Goal: Complete application form

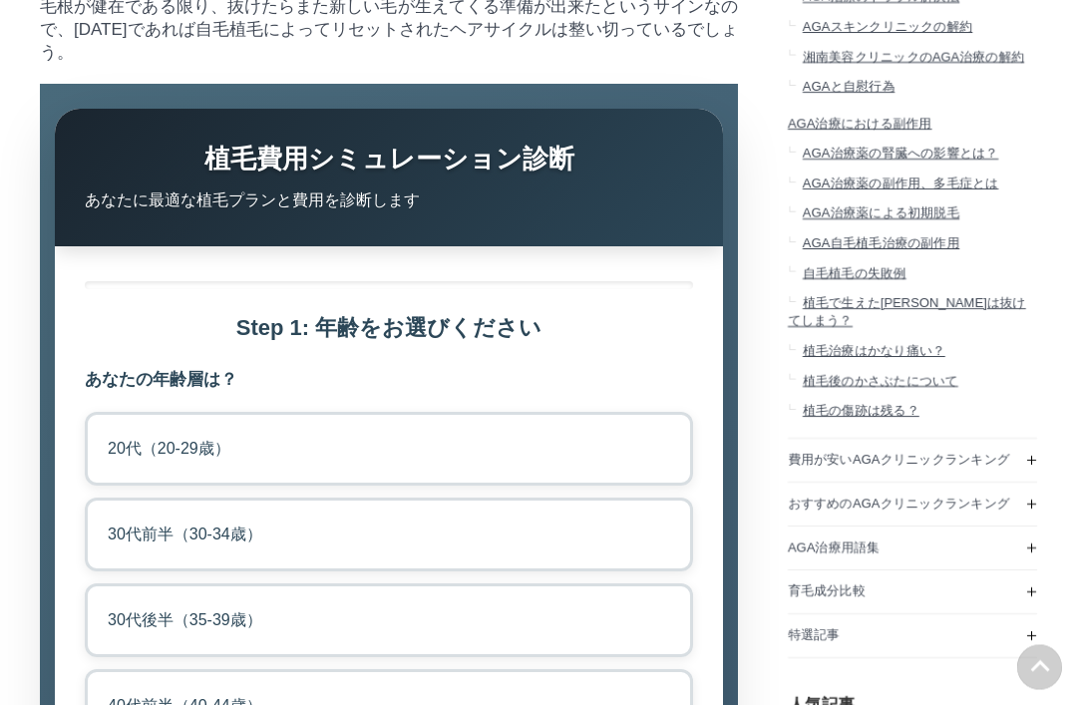
scroll to position [2115, 0]
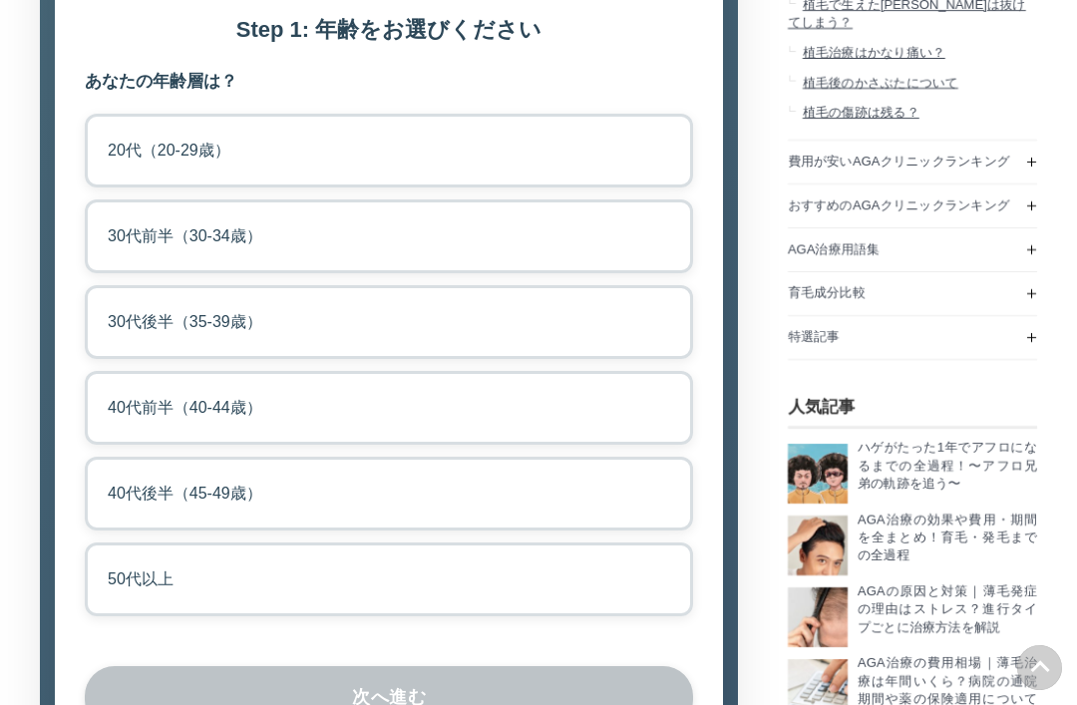
click at [662, 187] on label "20代（20-29歳）" at bounding box center [389, 151] width 608 height 74
click at [98, 127] on input "20代（20-29歳）" at bounding box center [91, 120] width 13 height 13
radio input "true"
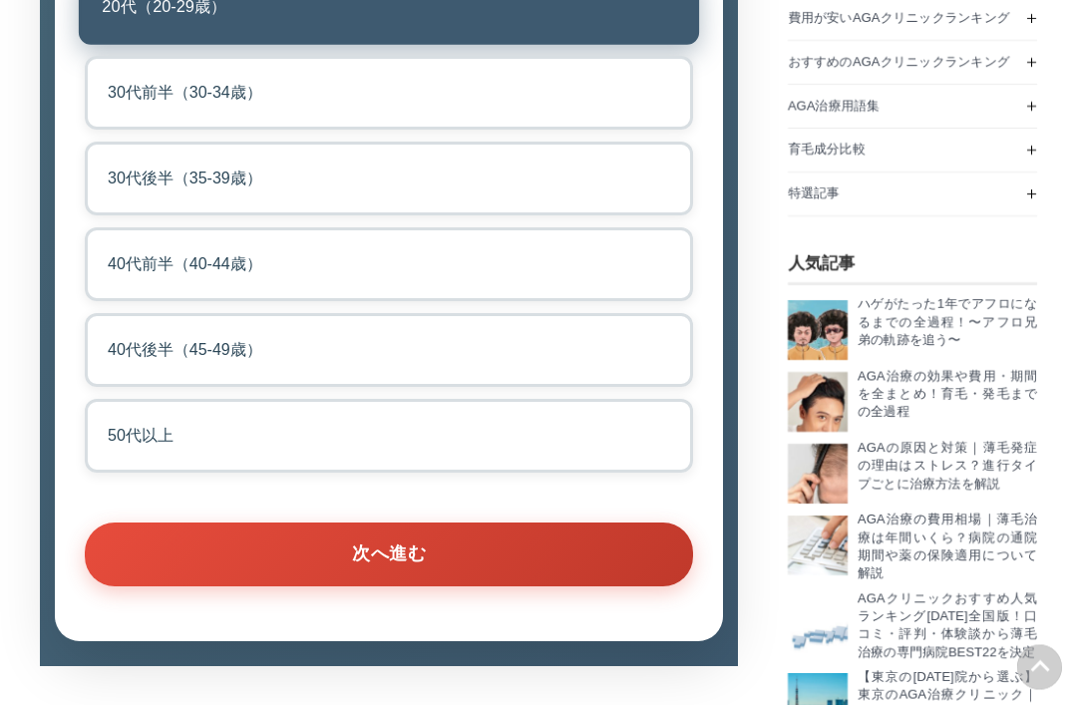
scroll to position [2591, 0]
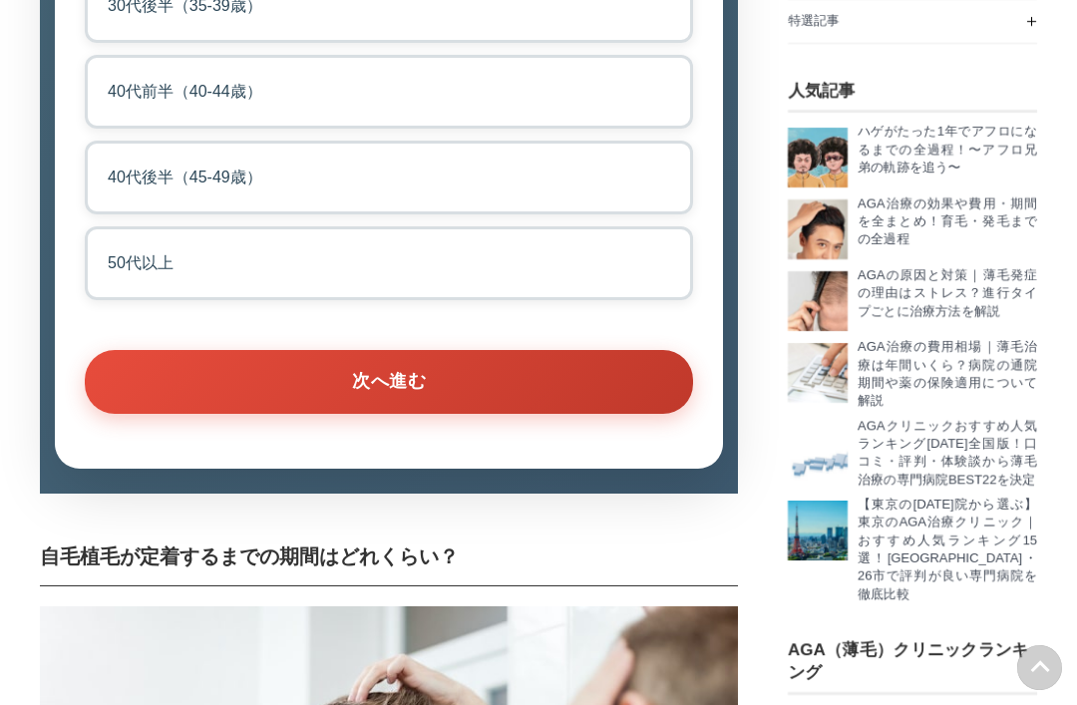
click at [523, 414] on button "次へ進む" at bounding box center [389, 382] width 608 height 64
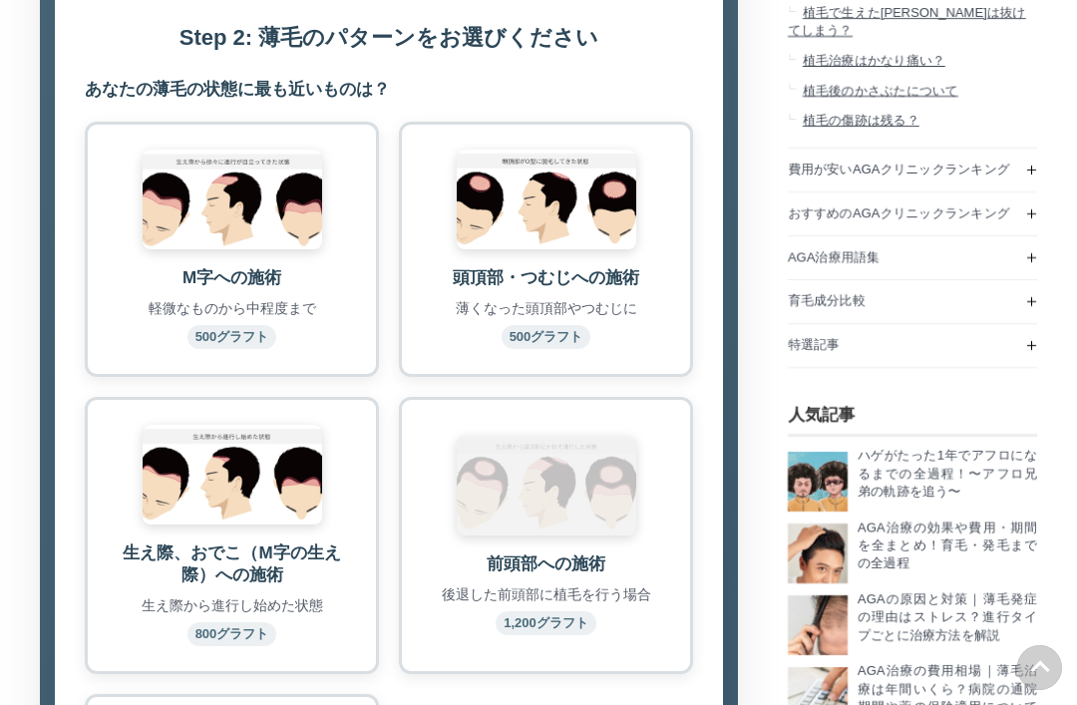
scroll to position [2170, 0]
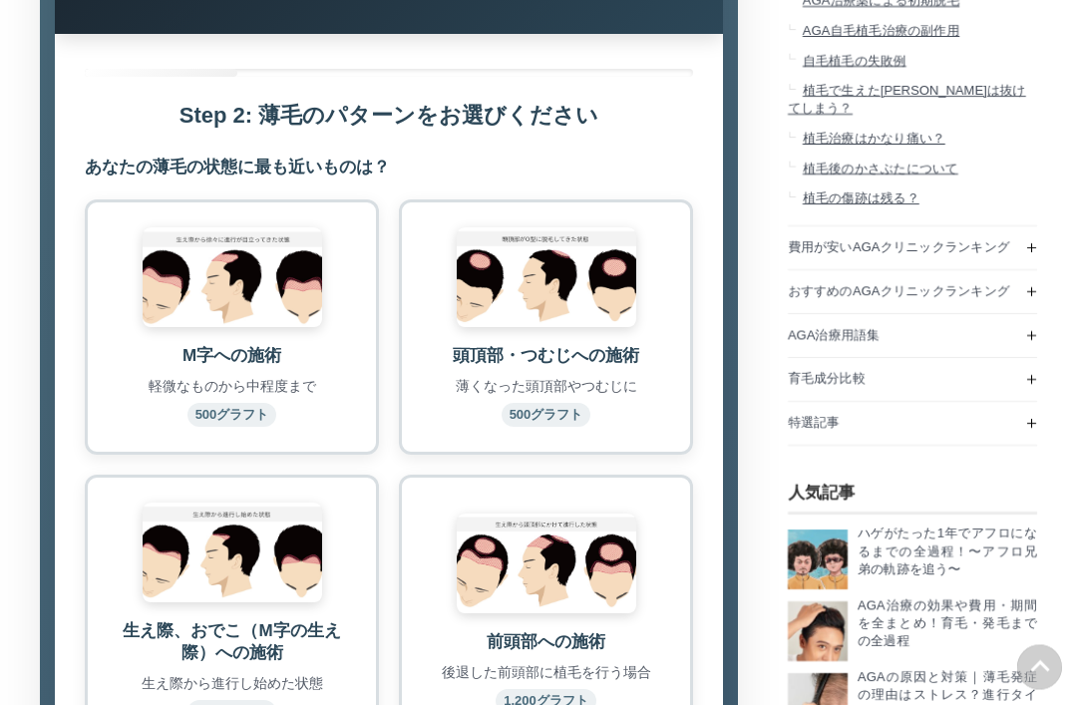
click at [605, 328] on img at bounding box center [547, 278] width 180 height 100
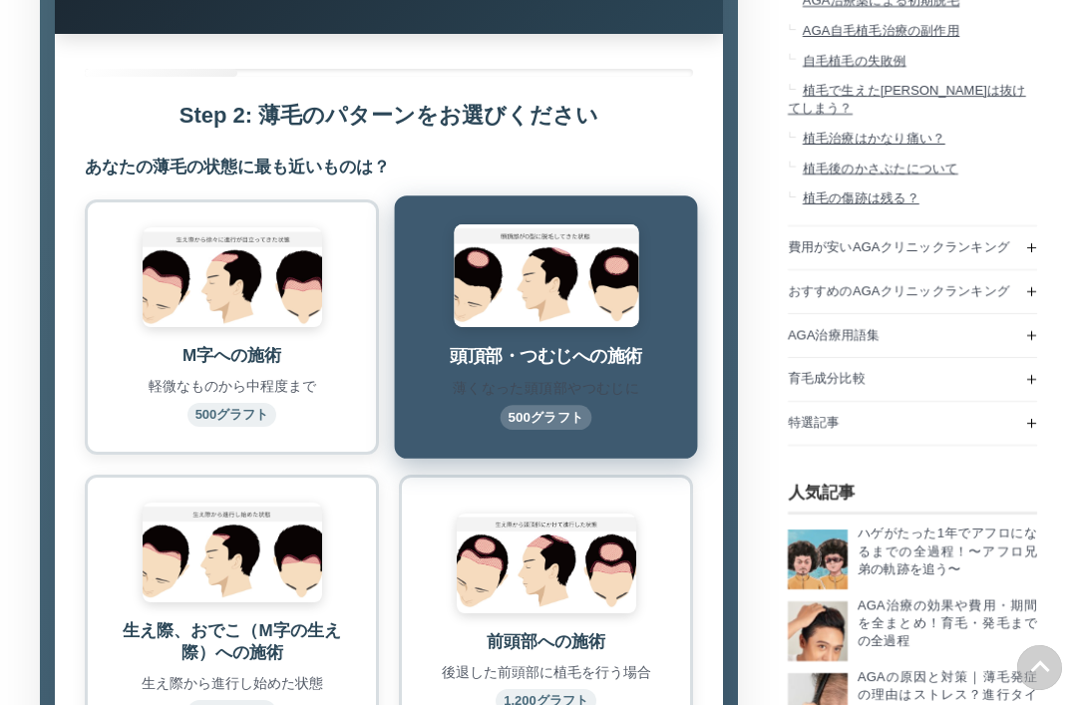
click at [552, 613] on img at bounding box center [547, 564] width 180 height 100
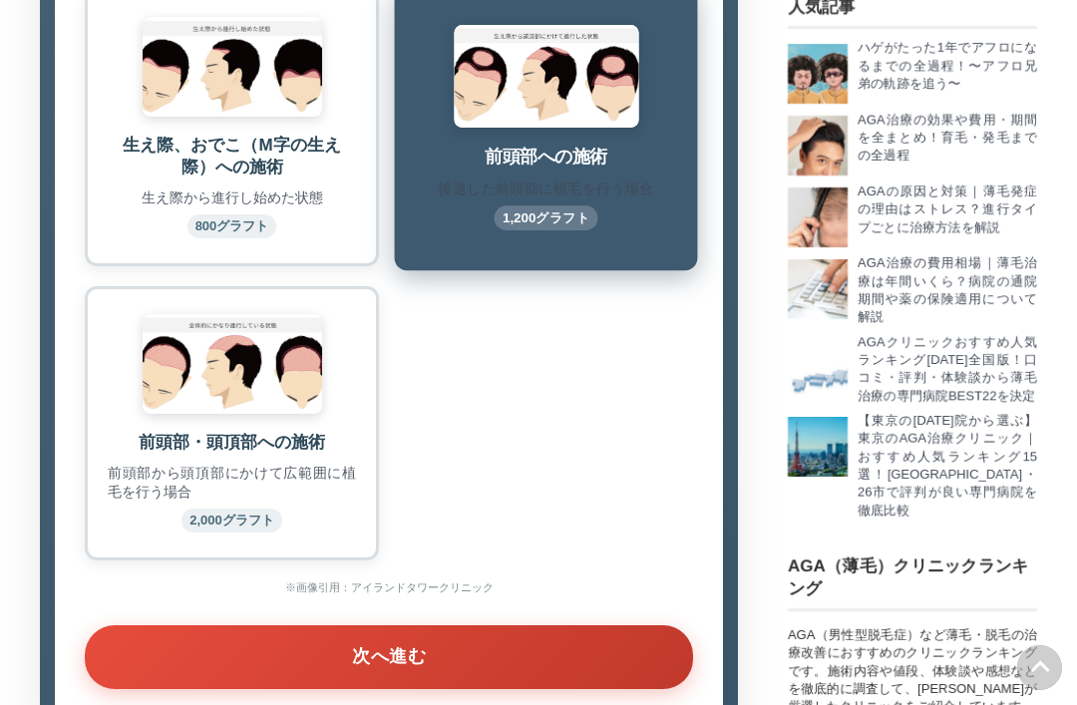
scroll to position [2874, 0]
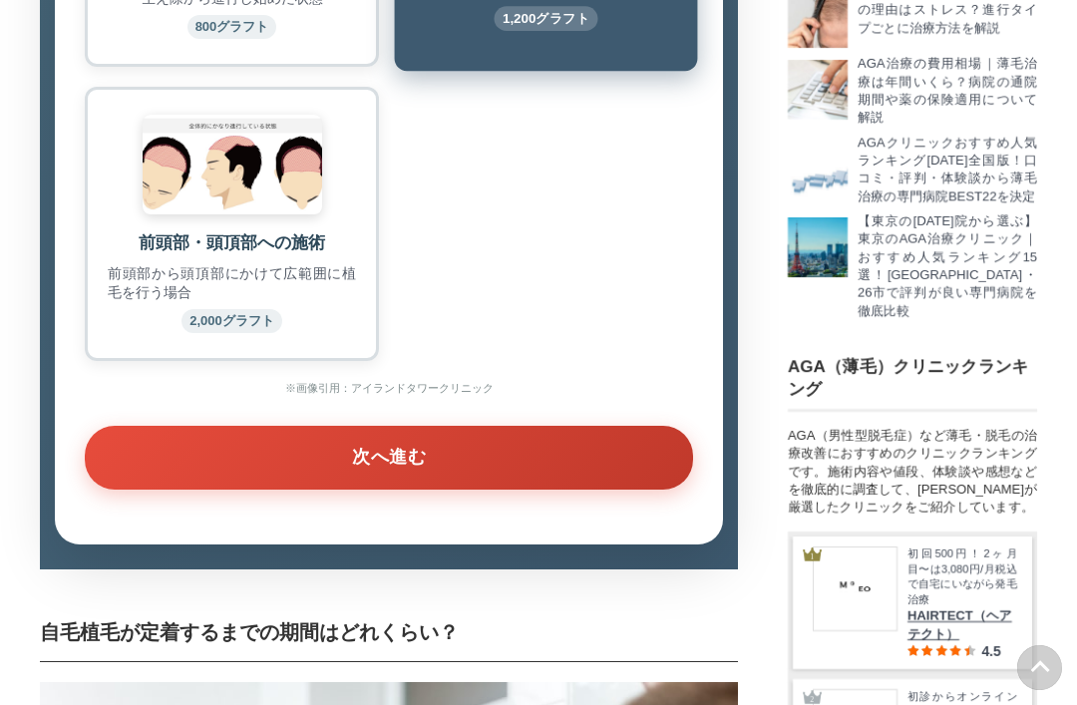
click at [319, 360] on div "前頭部・頭頂部への施術 前頭部から頭頂部にかけて広範囲に植毛を行う場合 2,000グラフト" at bounding box center [232, 223] width 294 height 273
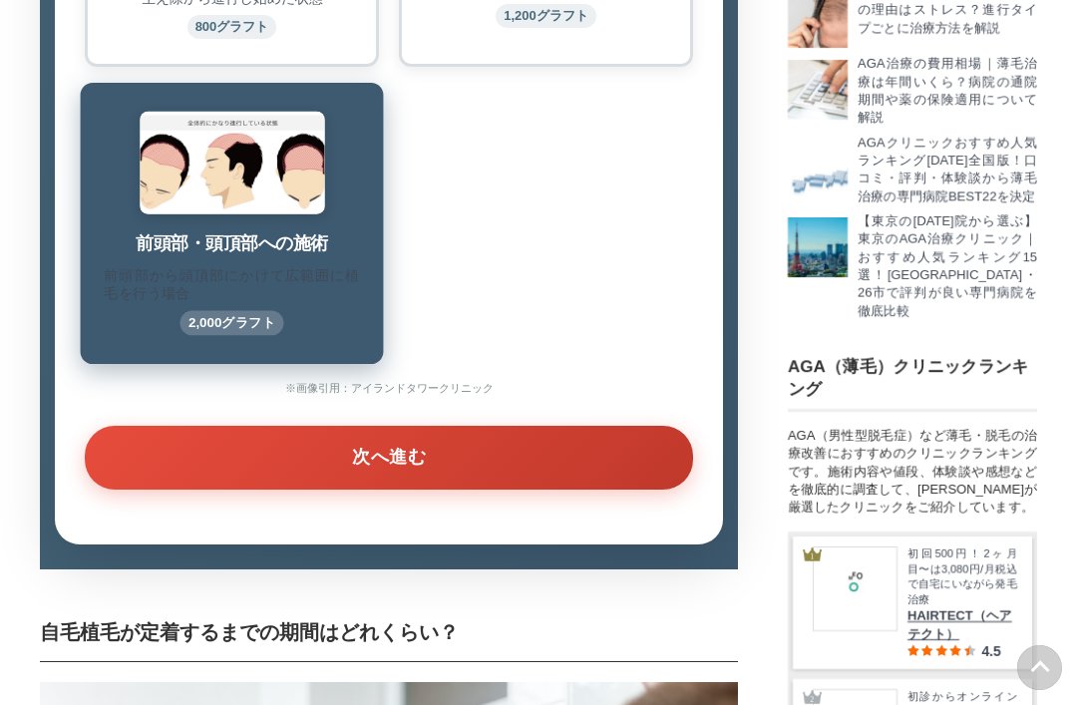
click at [386, 490] on button "次へ進む" at bounding box center [389, 458] width 608 height 64
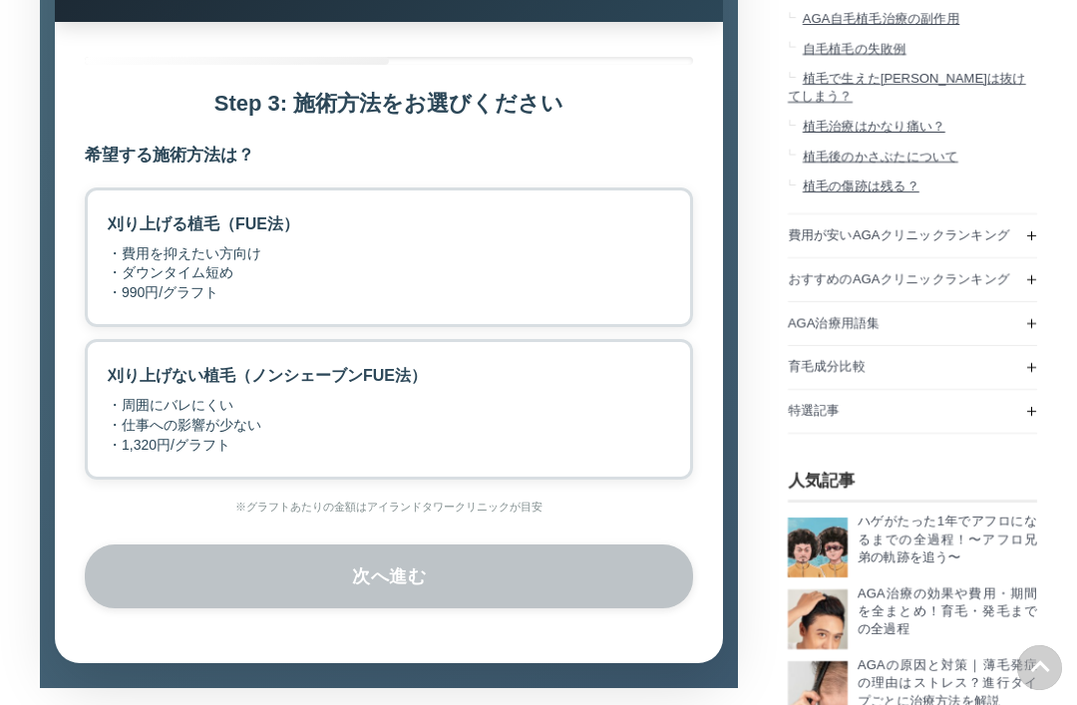
scroll to position [2170, 0]
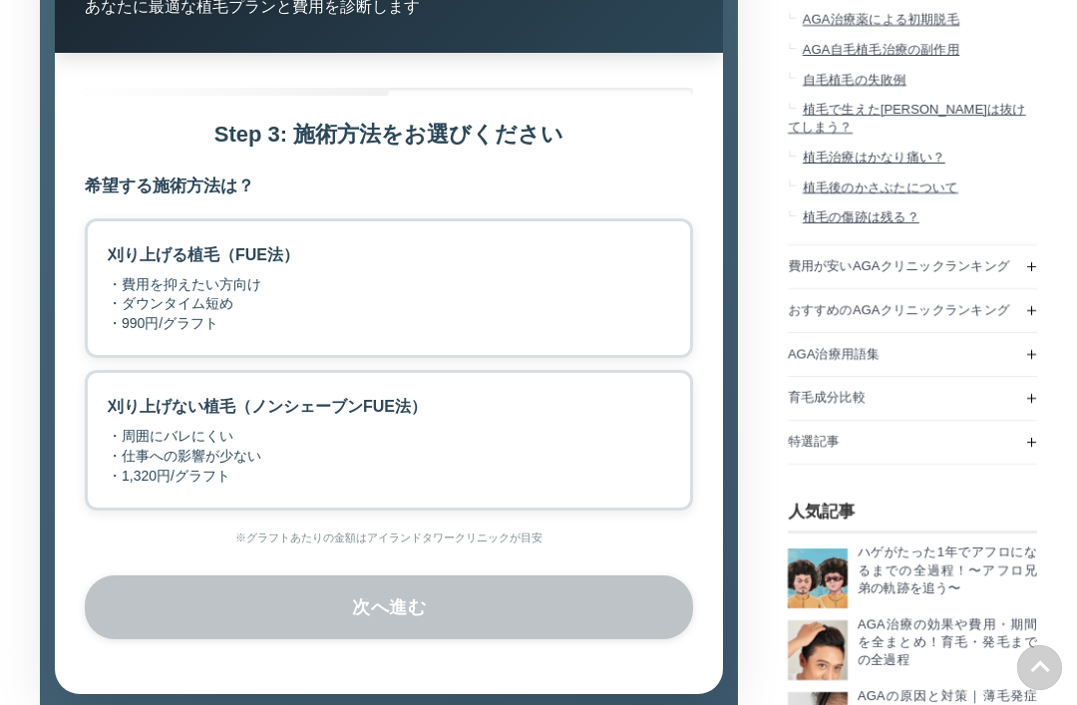
click at [478, 359] on label "刈り上げる植毛（FUE法） ・費用を抑えたい方向け ・ダウンタイム短め ・990円/グラフト" at bounding box center [389, 288] width 608 height 141
click at [98, 231] on input "刈り上げる植毛（FUE法） ・費用を抑えたい方向け ・ダウンタイム短め ・990円/グラフト" at bounding box center [91, 224] width 13 height 13
radio input "true"
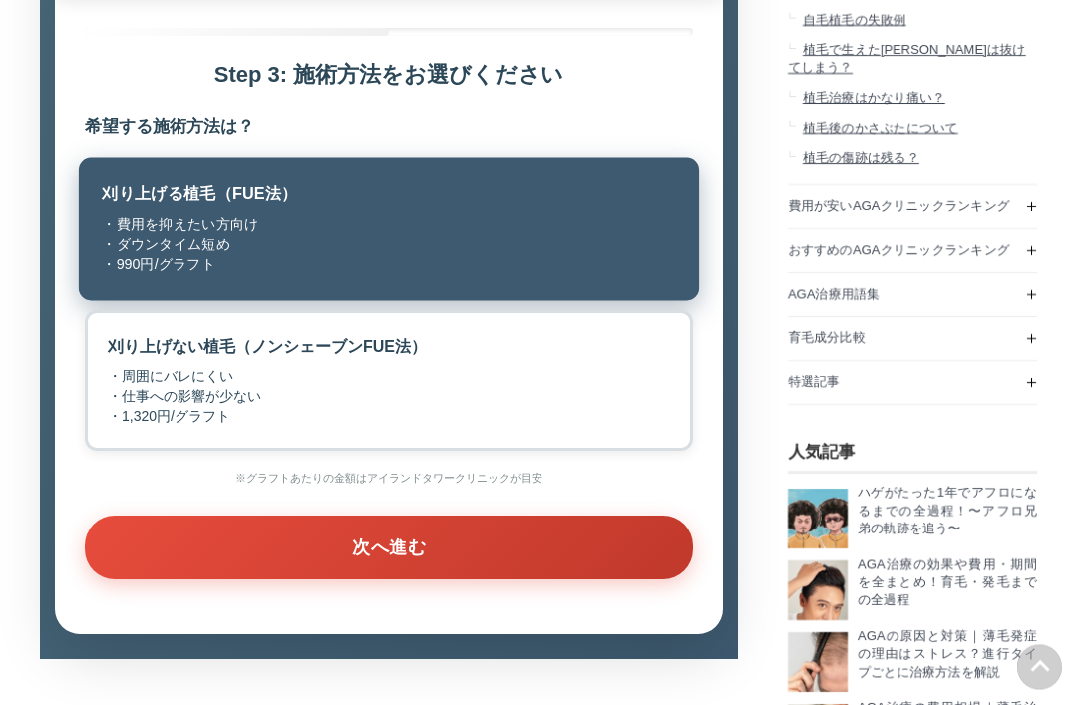
click at [449, 452] on label "刈り上げない植毛（ノンシェーブンFUE法） ・周囲にバレにくい ・仕事への影響が少ない ・1,320円/グラフト" at bounding box center [389, 381] width 608 height 141
click at [98, 324] on input "刈り上げない植毛（ノンシェーブンFUE法） ・周囲にバレにくい ・仕事への影響が少ない ・1,320円/グラフト" at bounding box center [91, 317] width 13 height 13
radio input "true"
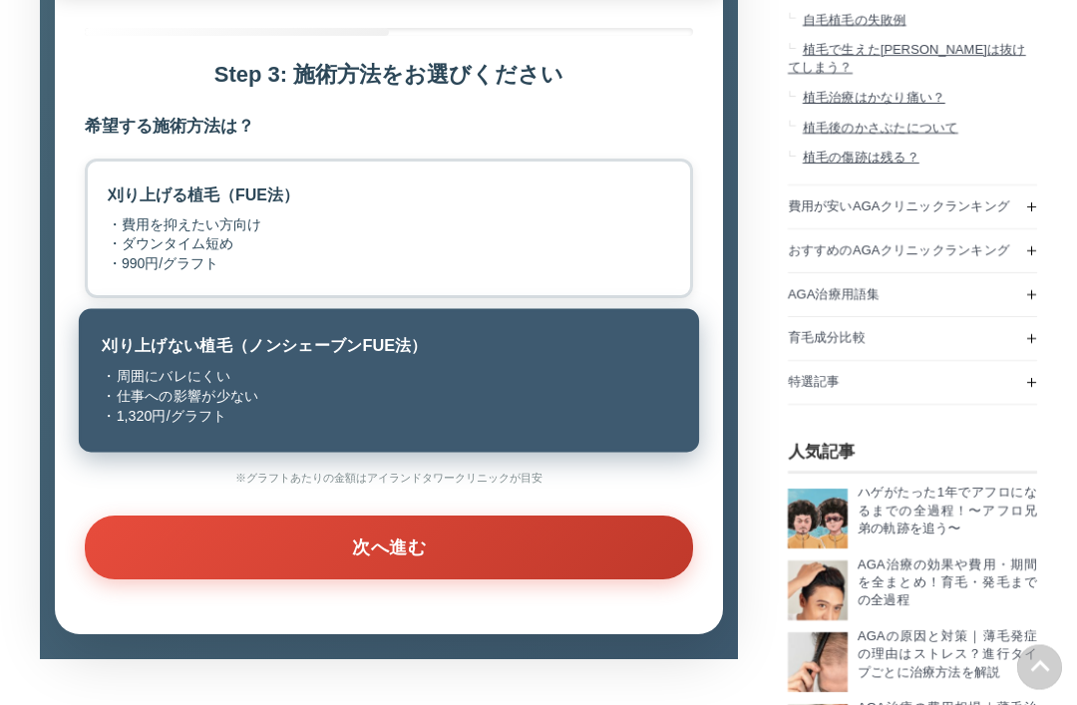
scroll to position [2230, 0]
click at [434, 579] on button "次へ進む" at bounding box center [389, 548] width 608 height 64
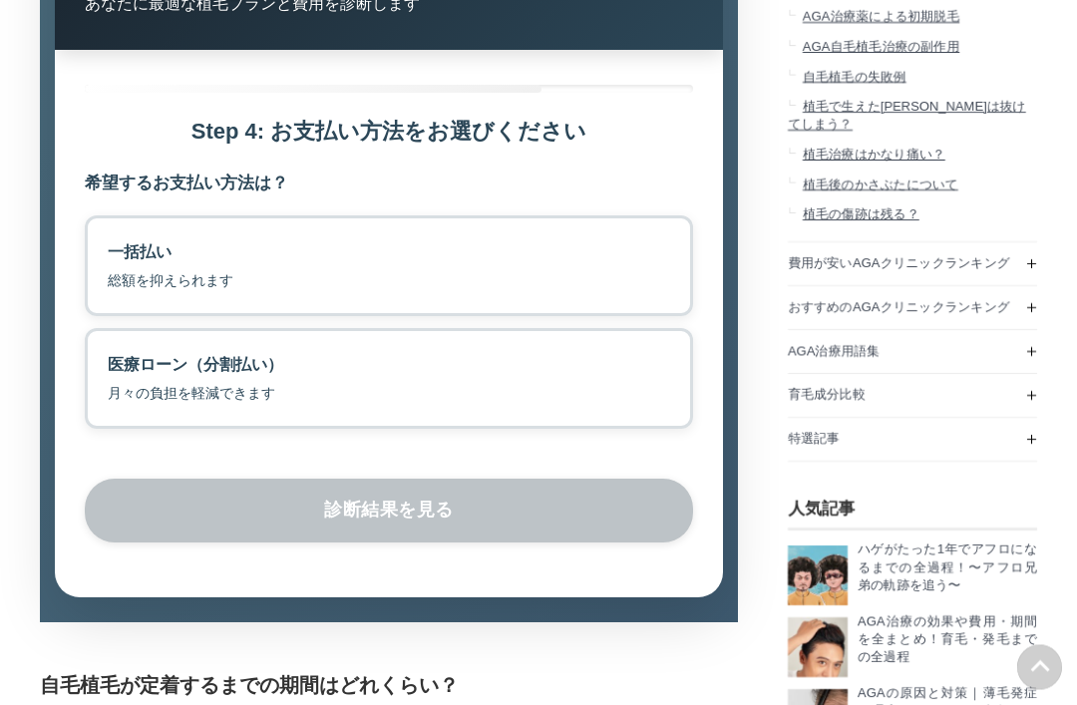
scroll to position [2170, 0]
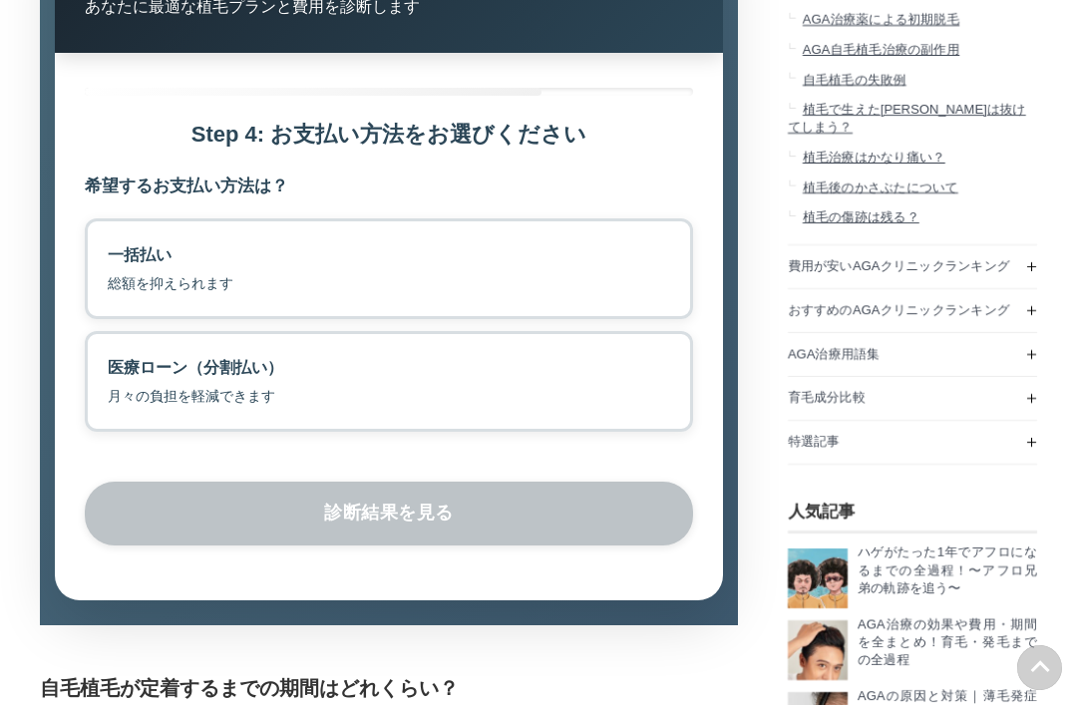
click at [485, 432] on label "医療ローン（分割払い） 月々の負担を軽減できます" at bounding box center [389, 381] width 608 height 101
click at [98, 344] on input "医療ローン（分割払い） 月々の負担を軽減できます" at bounding box center [91, 337] width 13 height 13
radio input "true"
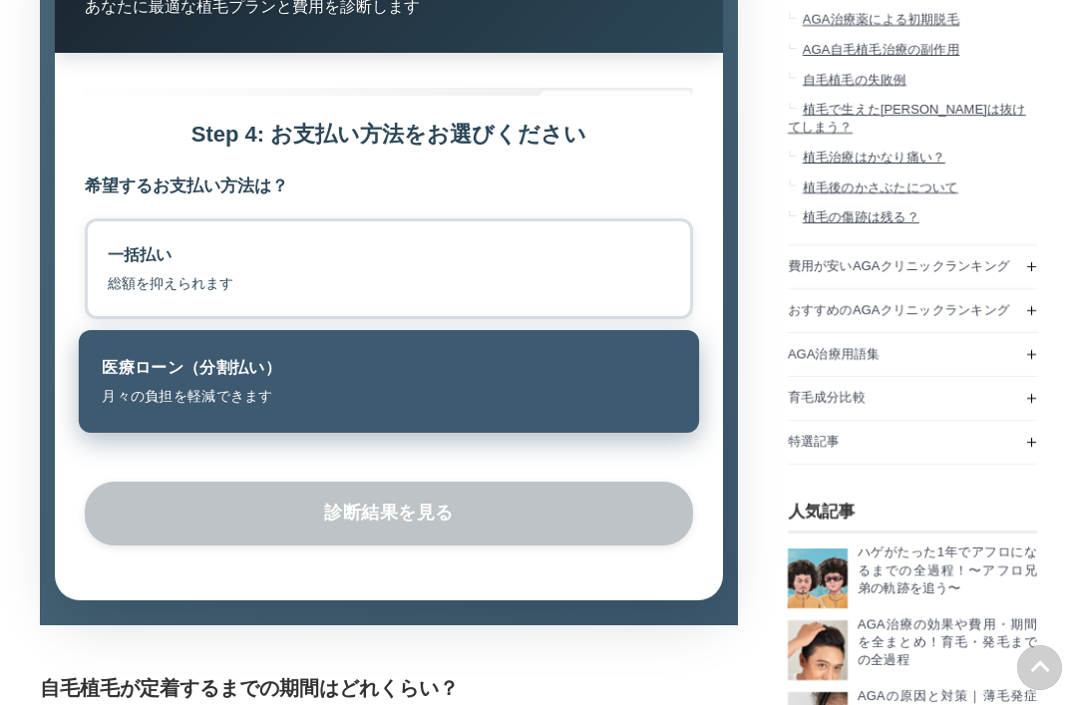
scroll to position [8588, 997]
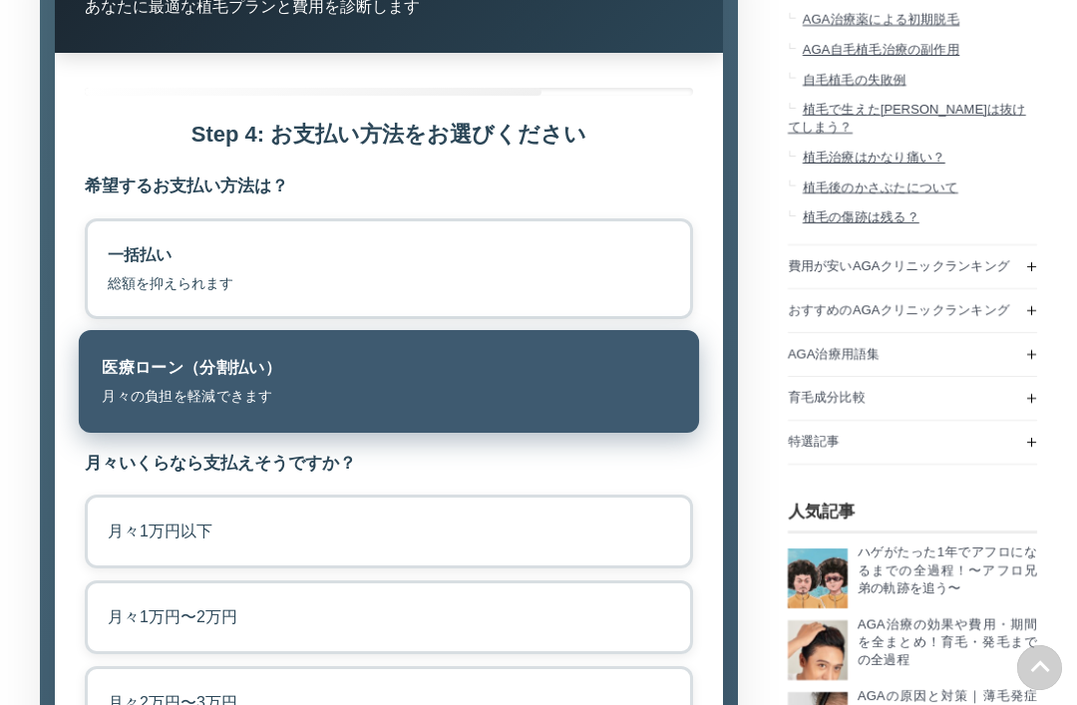
click at [462, 568] on label "月々1万円以下" at bounding box center [389, 532] width 608 height 74
click at [98, 508] on input "月々1万円以下" at bounding box center [91, 501] width 13 height 13
radio input "true"
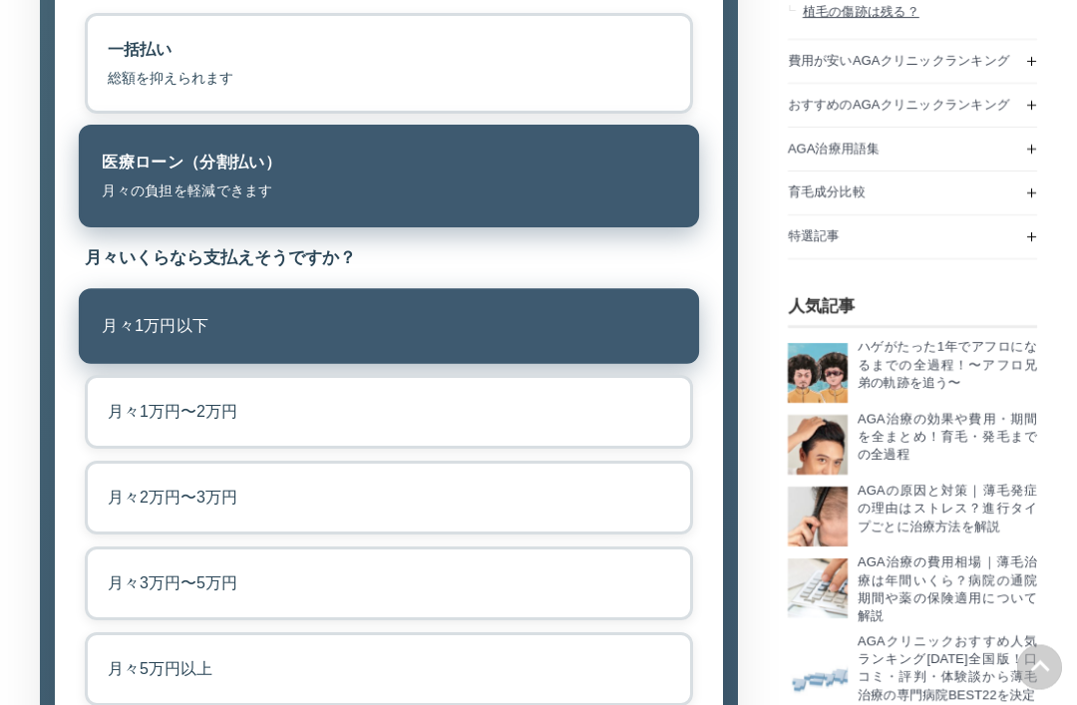
click at [442, 450] on label "月々1万円〜2万円" at bounding box center [389, 413] width 608 height 74
click at [98, 389] on input "月々1万円〜2万円" at bounding box center [91, 382] width 13 height 13
radio input "true"
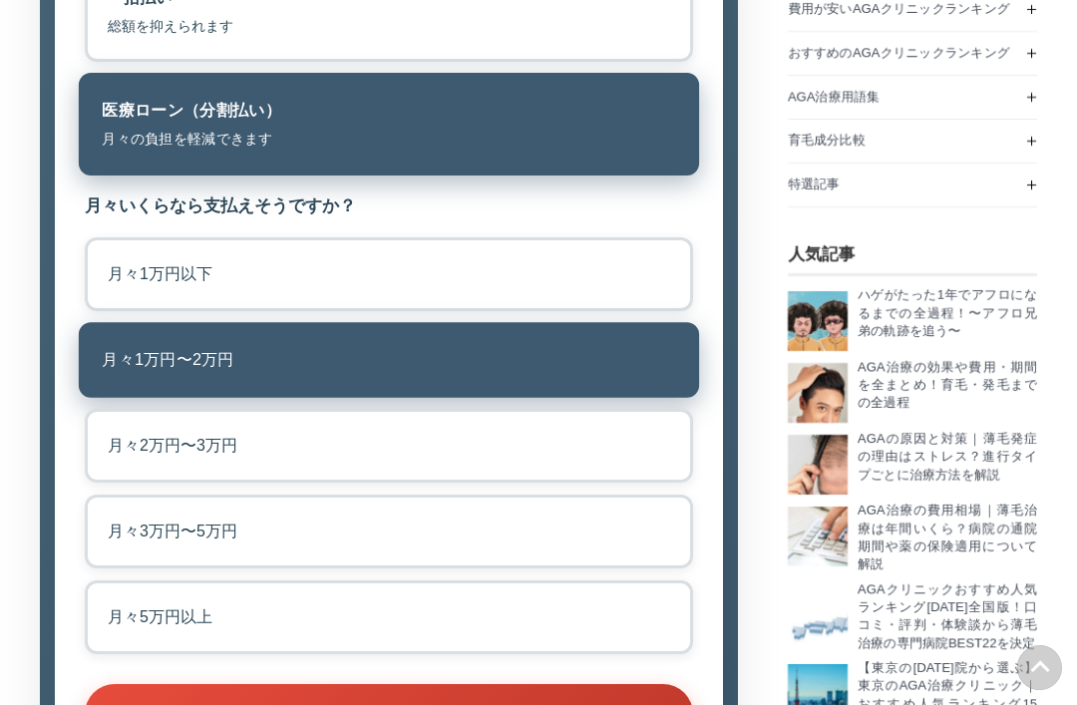
scroll to position [2599, 0]
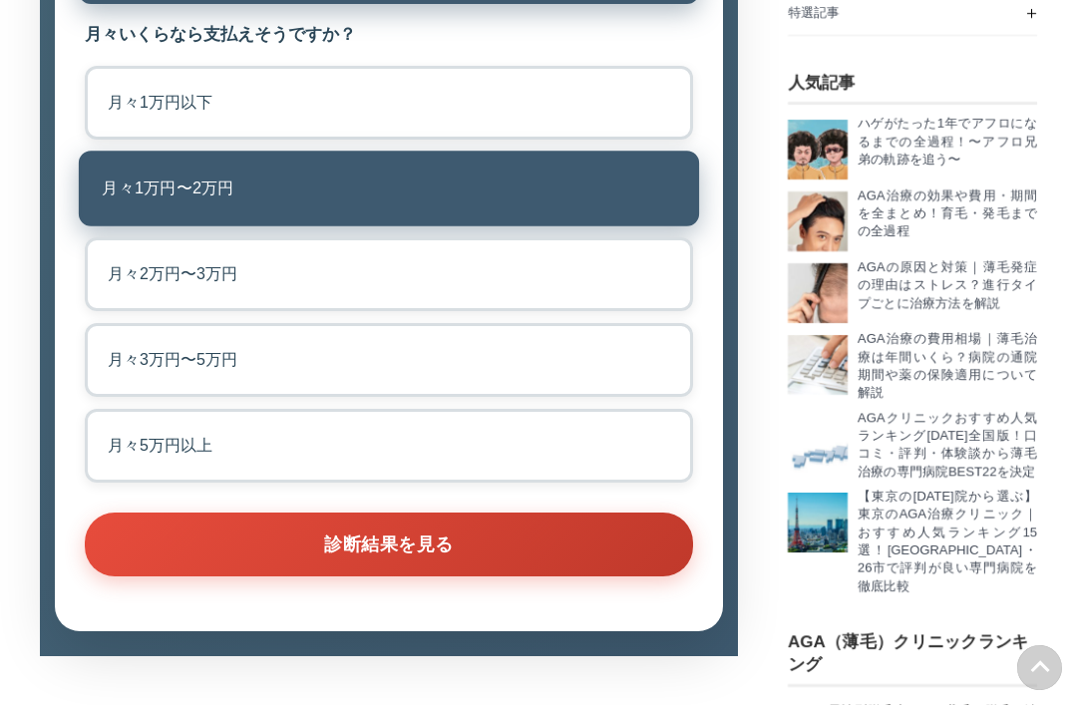
click at [489, 311] on label "月々2万円〜3万円" at bounding box center [389, 274] width 608 height 74
click at [98, 250] on input "月々2万円〜3万円" at bounding box center [91, 243] width 13 height 13
radio input "true"
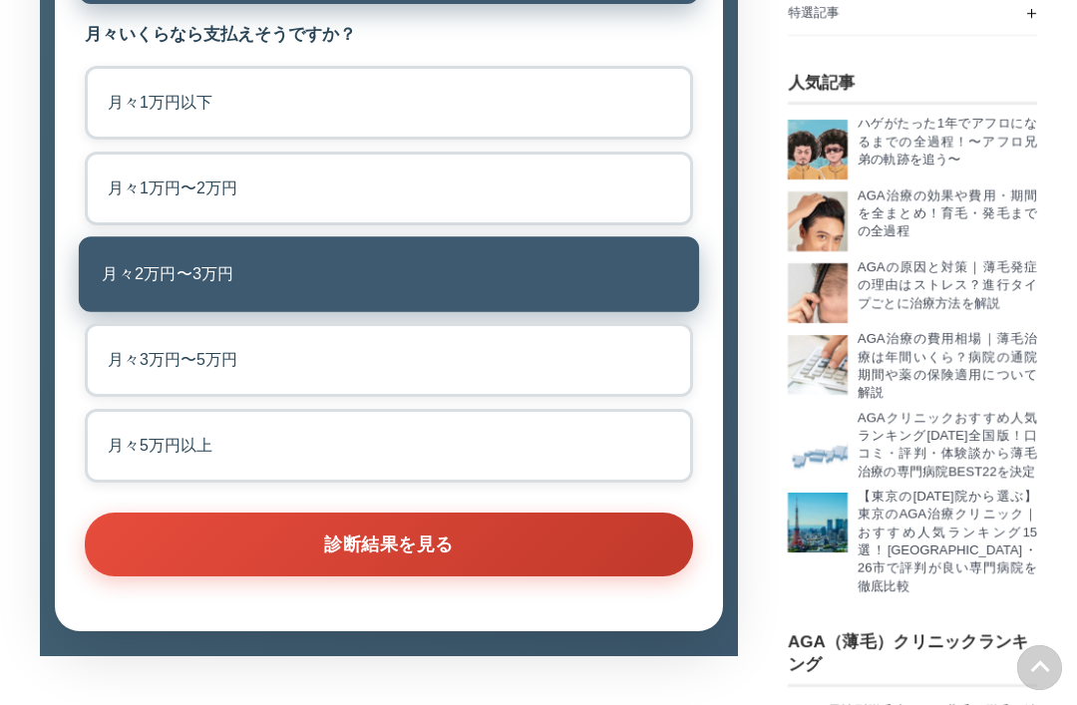
click at [444, 576] on button "診断結果を見る" at bounding box center [389, 545] width 608 height 64
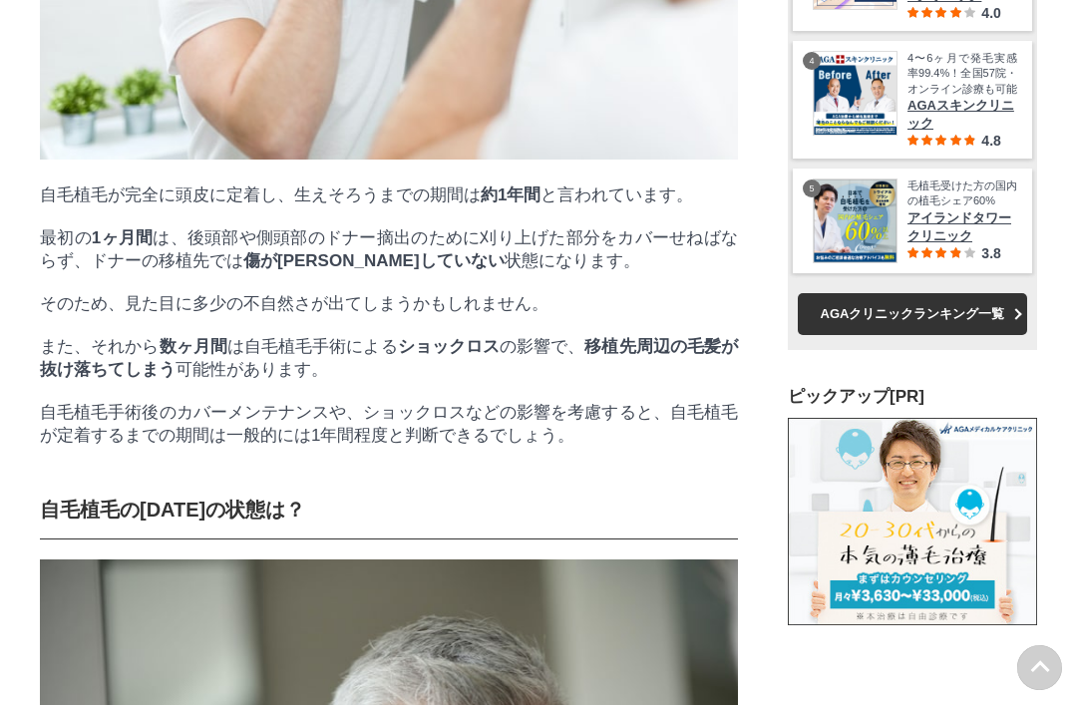
scroll to position [0, 0]
